Goal: Transaction & Acquisition: Download file/media

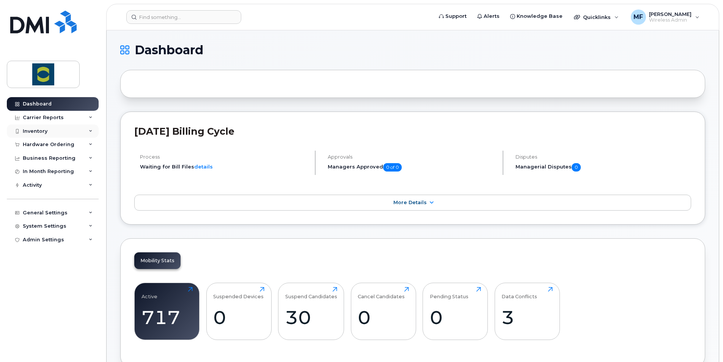
click at [92, 129] on icon at bounding box center [91, 131] width 4 height 4
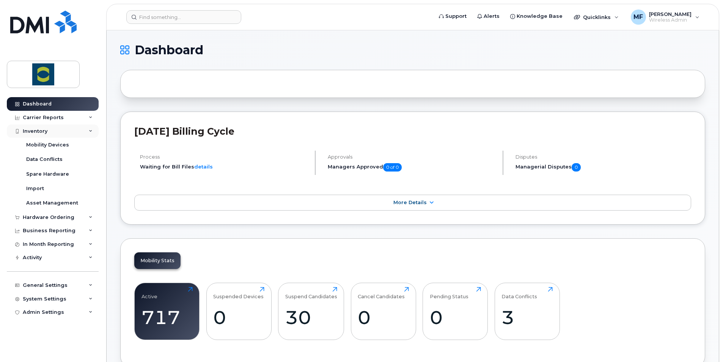
click at [92, 129] on icon at bounding box center [91, 131] width 4 height 4
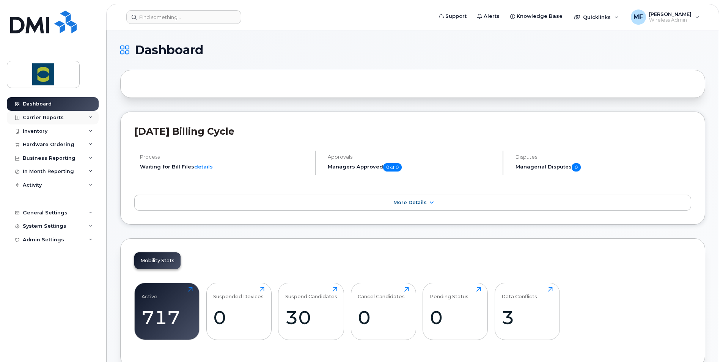
click at [90, 115] on div "Carrier Reports" at bounding box center [53, 118] width 92 height 14
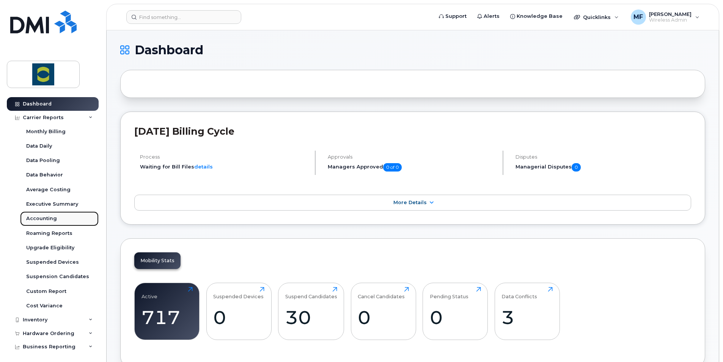
click at [40, 217] on div "Accounting" at bounding box center [41, 218] width 31 height 7
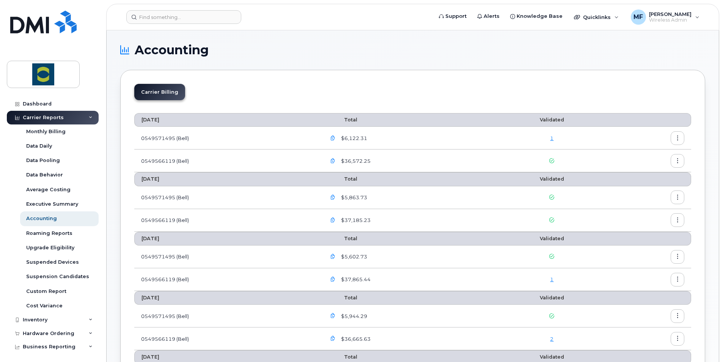
click at [334, 136] on icon "button" at bounding box center [332, 138] width 5 height 5
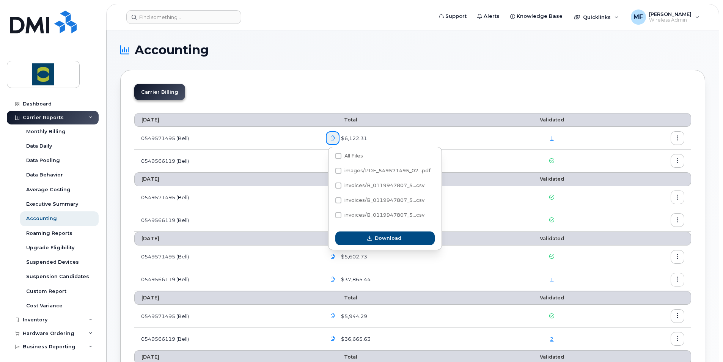
click at [386, 137] on div "$6,122.31" at bounding box center [407, 138] width 162 height 14
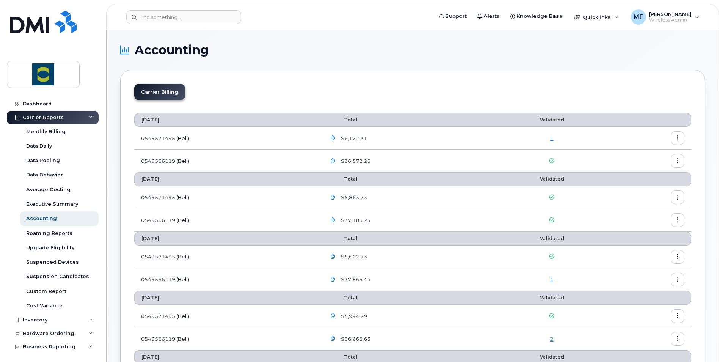
click at [349, 136] on span "$6,122.31" at bounding box center [354, 138] width 28 height 7
click at [333, 136] on icon "button" at bounding box center [332, 138] width 5 height 5
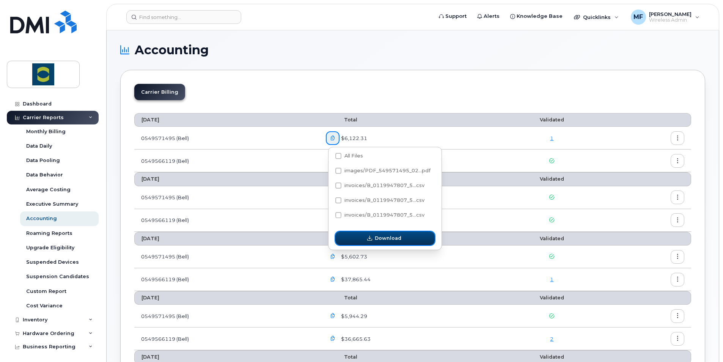
click at [377, 235] on span "Download" at bounding box center [388, 237] width 27 height 7
click at [385, 235] on span "Download" at bounding box center [388, 237] width 27 height 7
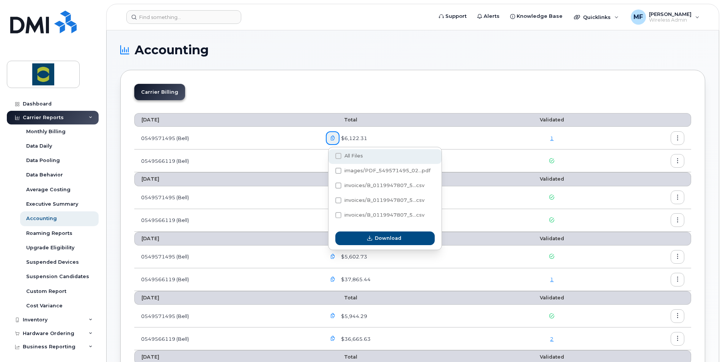
click at [341, 157] on span at bounding box center [338, 156] width 6 height 6
click at [330, 157] on input "All Files" at bounding box center [328, 156] width 4 height 4
checkbox input "true"
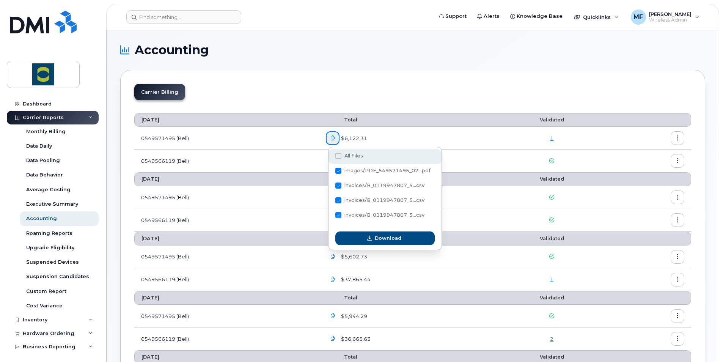
checkbox input "true"
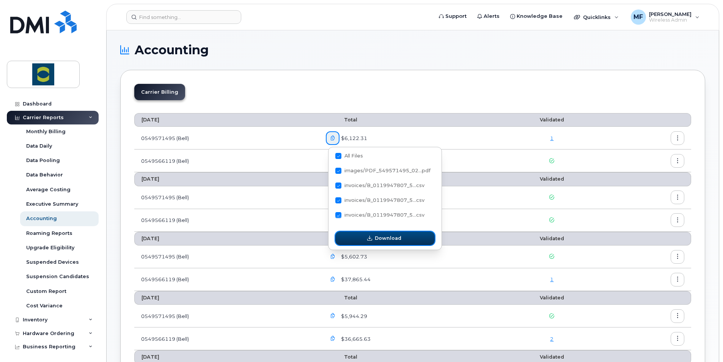
click at [385, 234] on button "Download" at bounding box center [384, 238] width 99 height 14
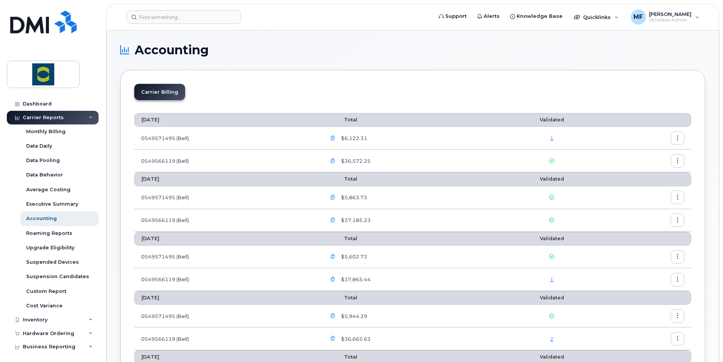
click at [335, 160] on icon "button" at bounding box center [332, 161] width 5 height 5
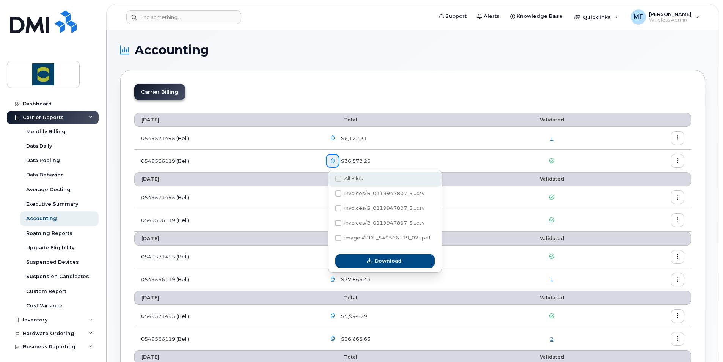
click at [341, 175] on div "All Files" at bounding box center [385, 179] width 113 height 15
checkbox input "true"
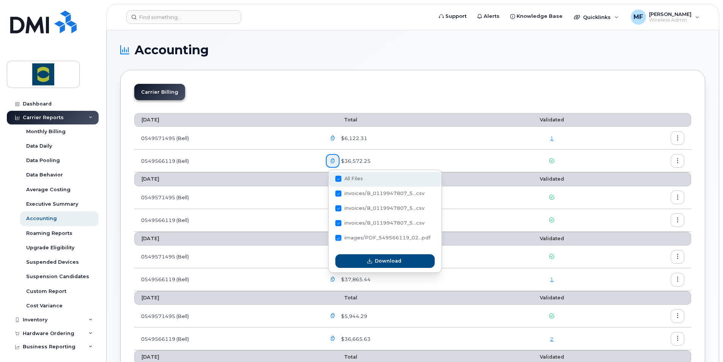
checkbox input "true"
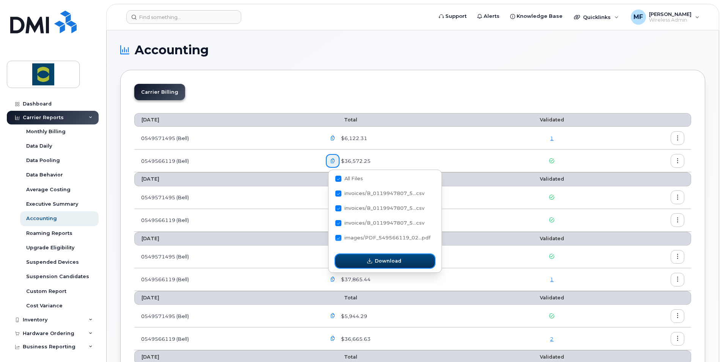
click at [387, 256] on button "Download" at bounding box center [384, 261] width 99 height 14
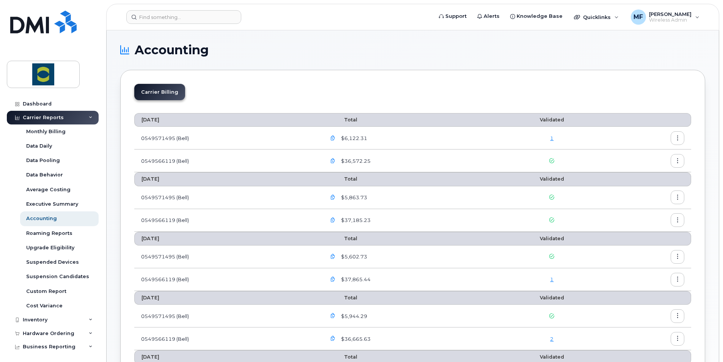
click at [675, 134] on button "button" at bounding box center [678, 138] width 14 height 14
click at [654, 165] on div "Download" at bounding box center [650, 169] width 68 height 14
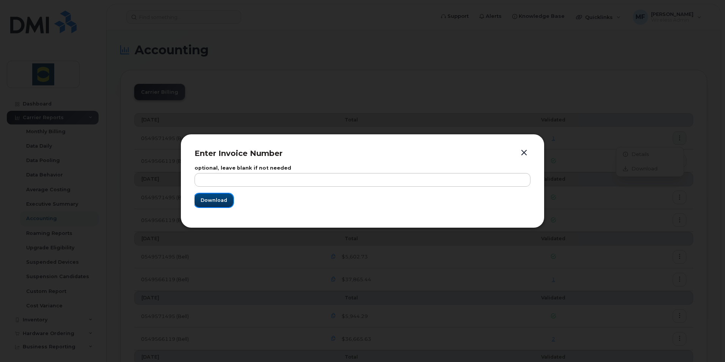
click at [225, 198] on span "Download" at bounding box center [214, 200] width 27 height 7
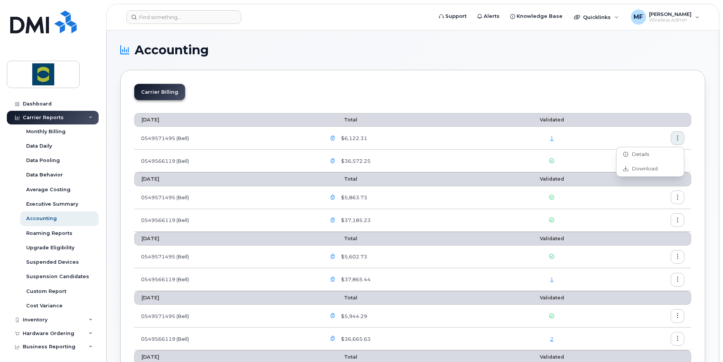
click at [459, 88] on div "Carrier Billing" at bounding box center [412, 95] width 557 height 22
click at [681, 160] on button "button" at bounding box center [678, 161] width 14 height 14
click at [634, 188] on span "Download" at bounding box center [643, 191] width 30 height 7
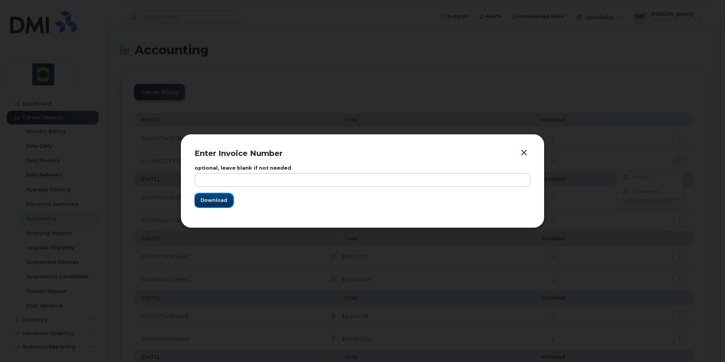
click at [215, 202] on span "Download" at bounding box center [214, 200] width 27 height 7
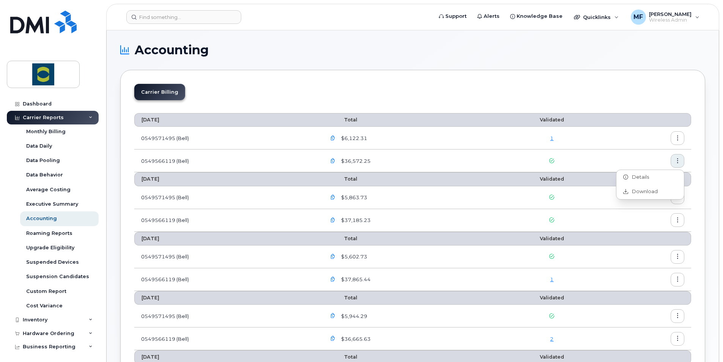
drag, startPoint x: 437, startPoint y: 83, endPoint x: 467, endPoint y: 84, distance: 29.6
click at [685, 17] on span "Wireless Admin" at bounding box center [670, 20] width 42 height 6
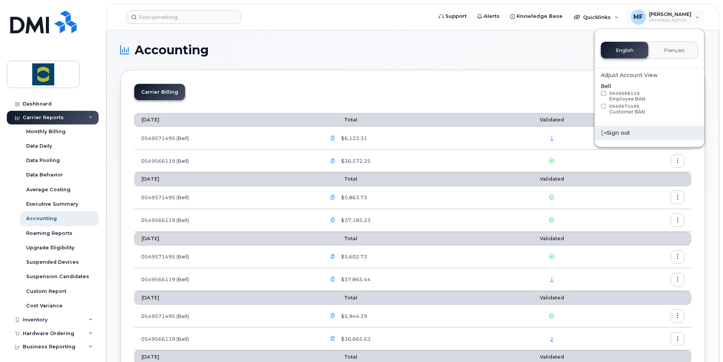
click at [622, 127] on div "Sign out" at bounding box center [649, 133] width 109 height 14
